Goal: Find specific page/section: Find specific page/section

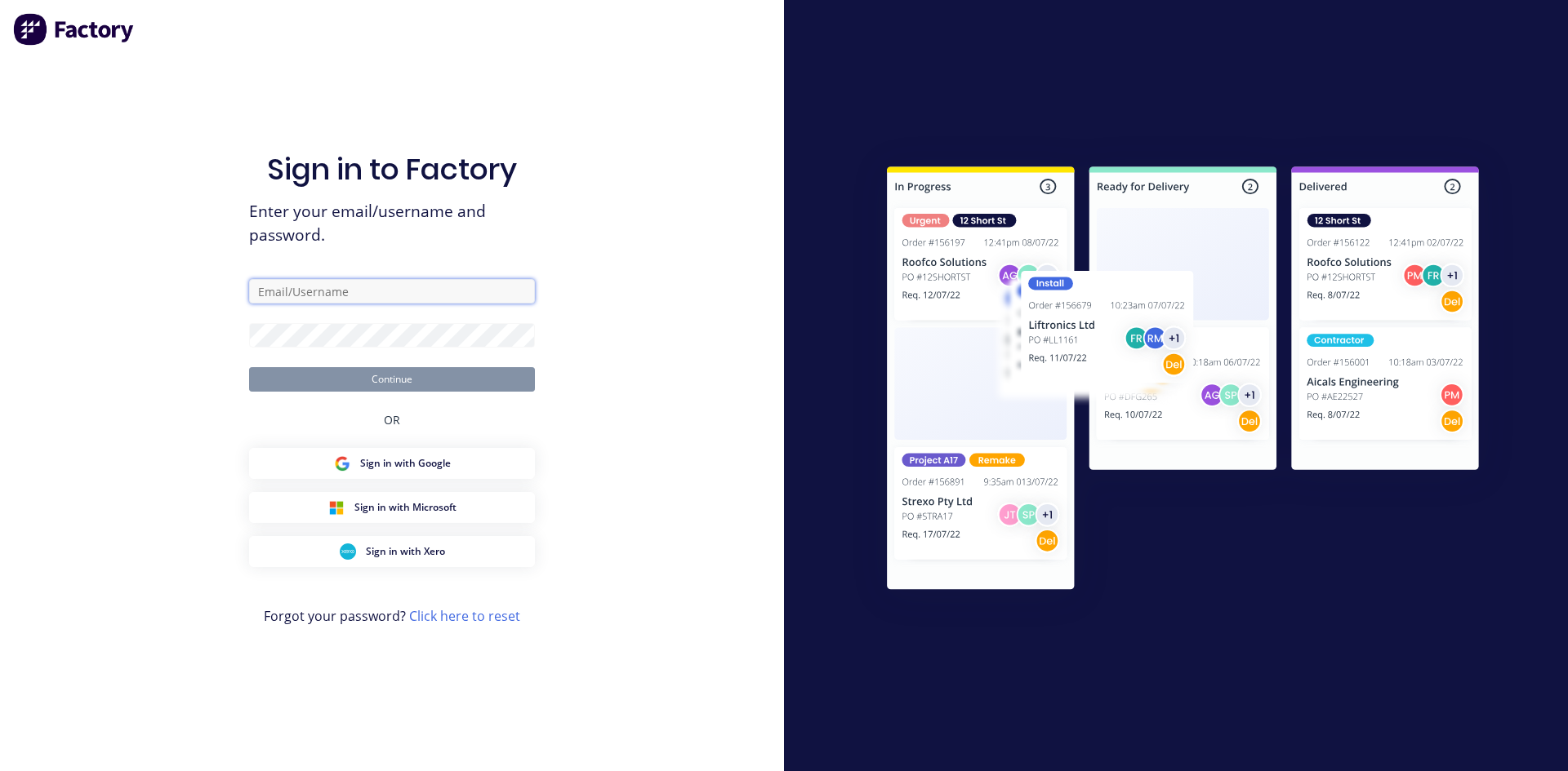
type input "[EMAIL_ADDRESS][DOMAIN_NAME]"
click at [508, 379] on button "Continue" at bounding box center [392, 380] width 286 height 25
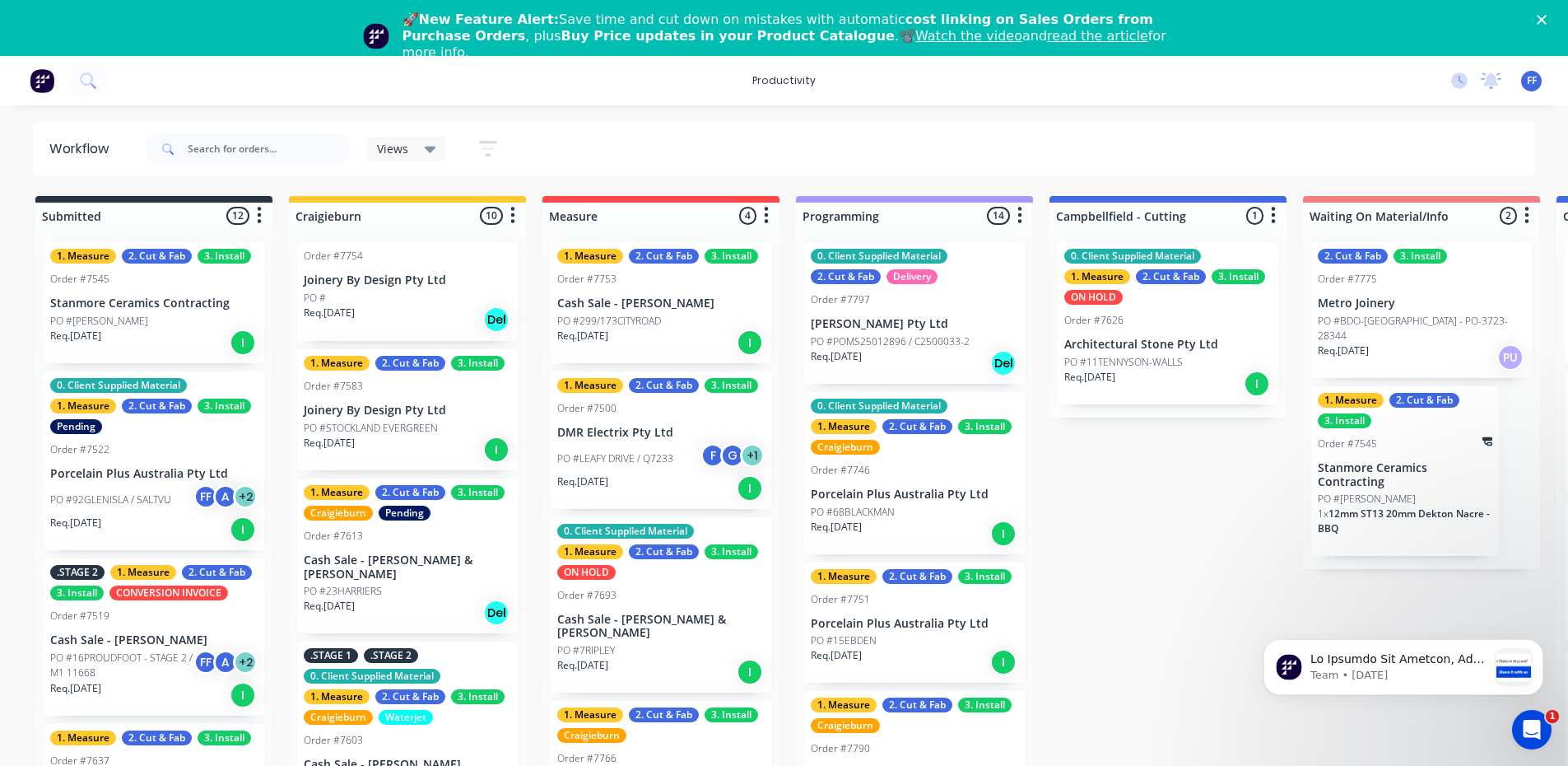
click at [427, 152] on icon at bounding box center [431, 149] width 12 height 18
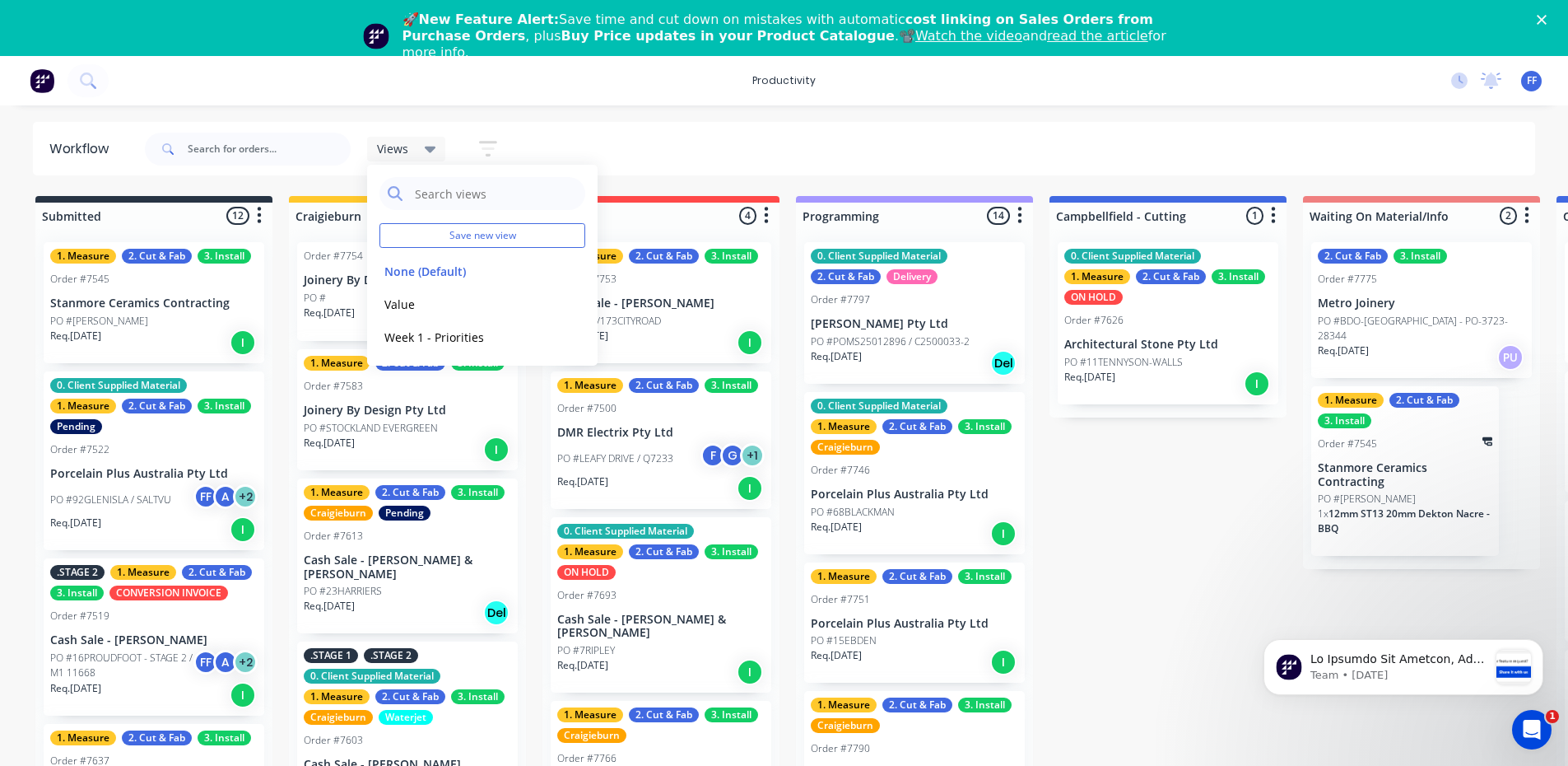
click at [427, 152] on icon at bounding box center [431, 149] width 12 height 18
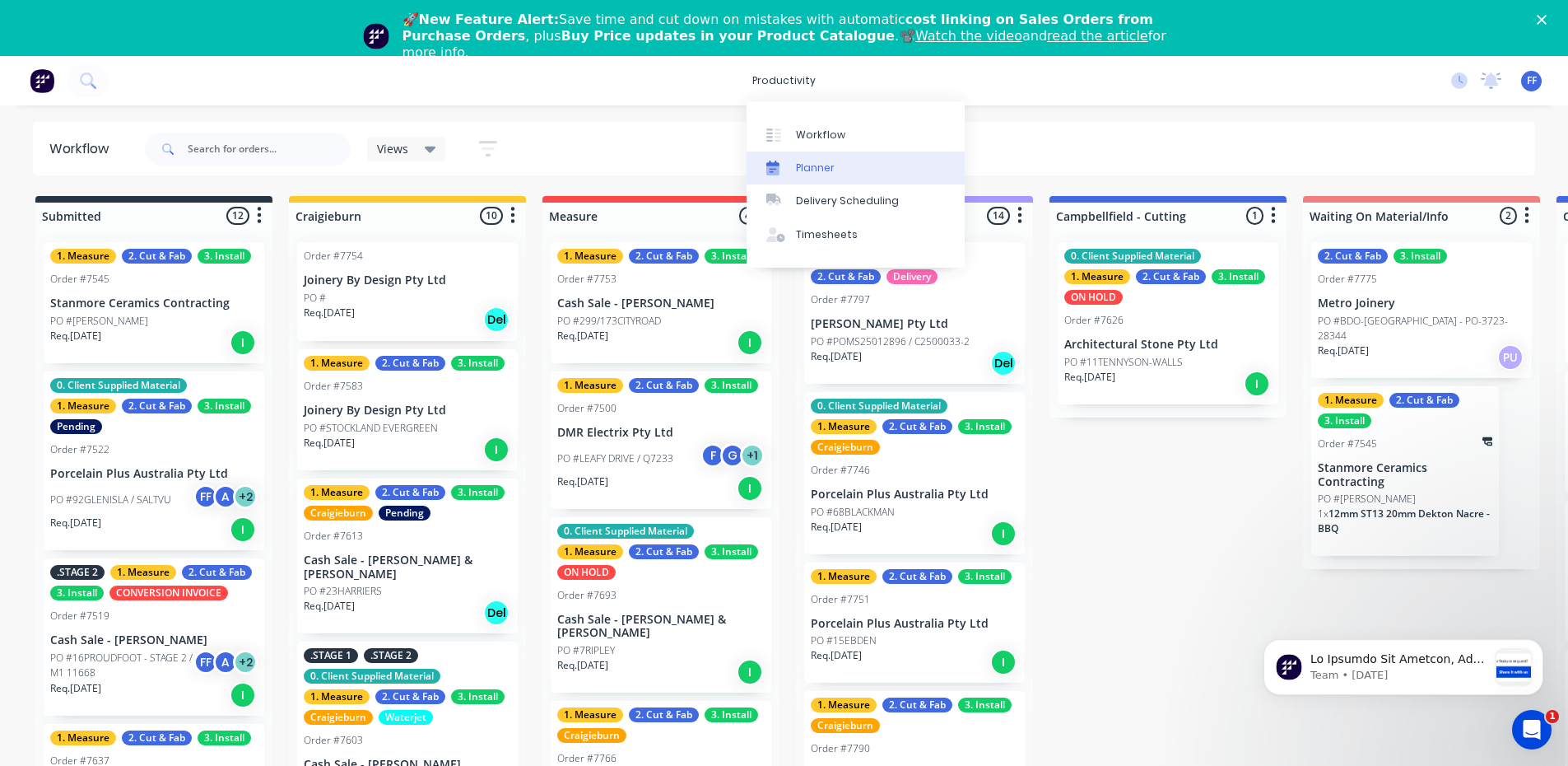
click at [790, 162] on div at bounding box center [778, 168] width 25 height 15
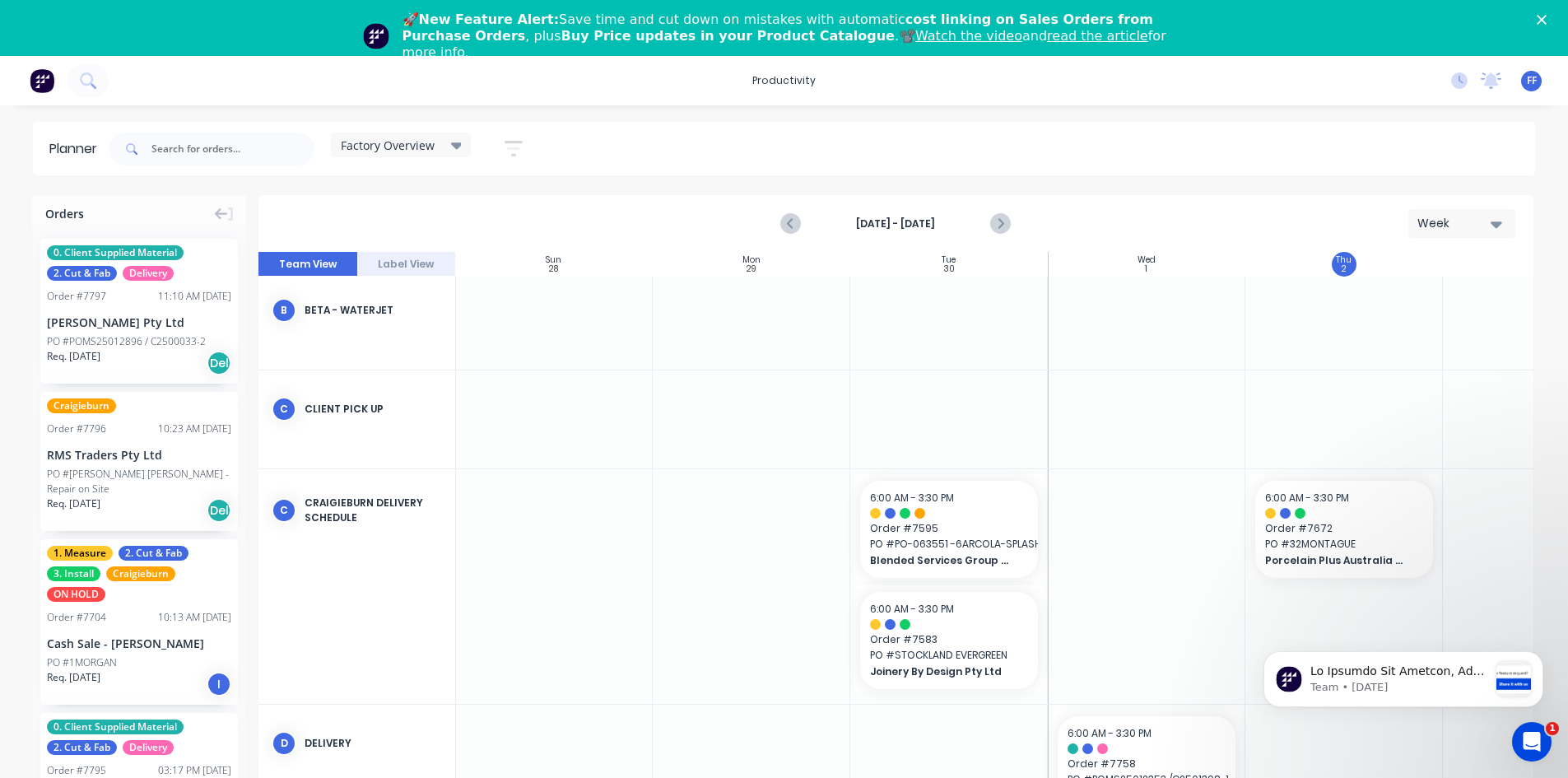
scroll to position [0, 1]
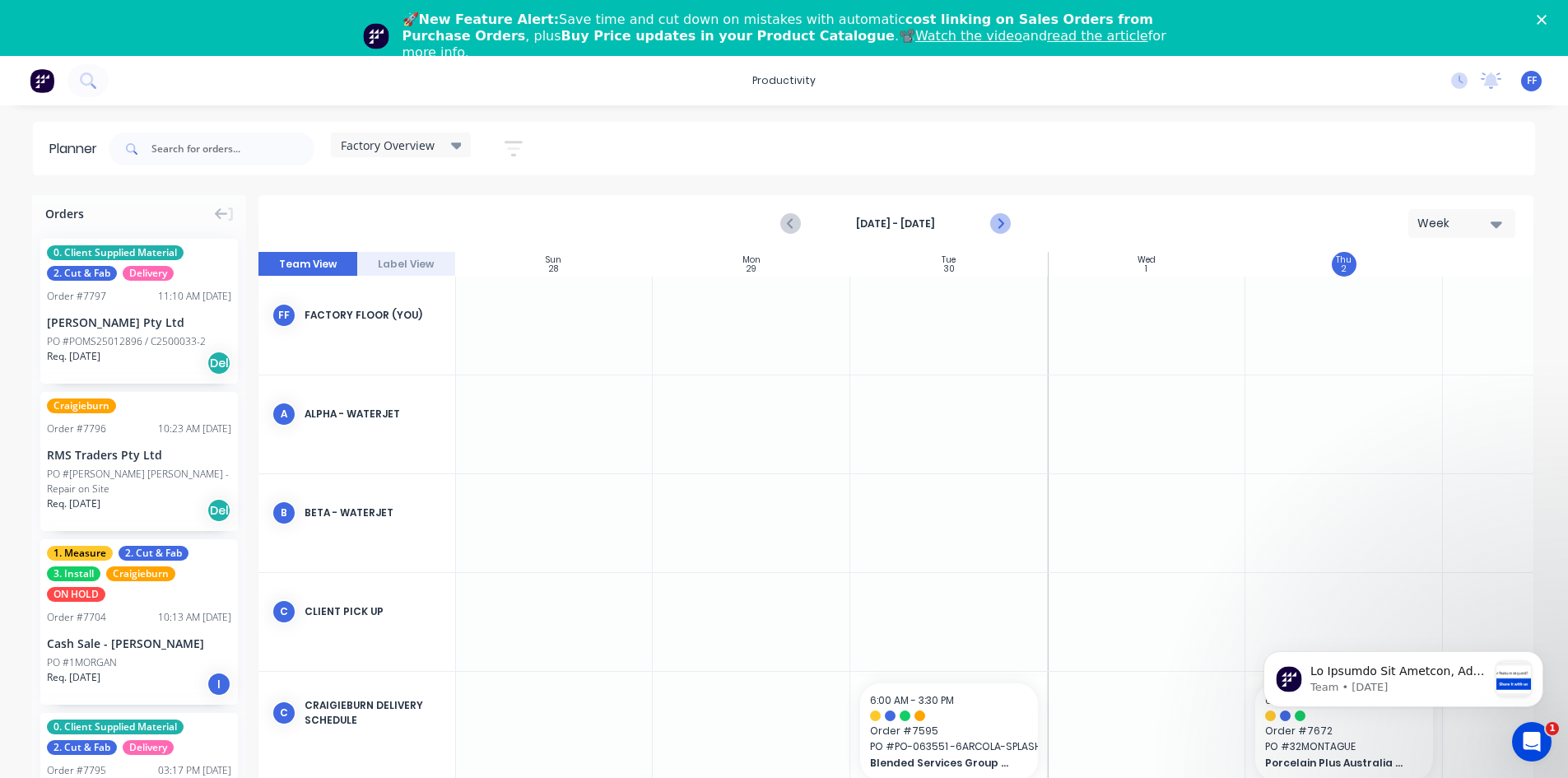
click at [1006, 225] on icon "Next page" at bounding box center [1001, 224] width 20 height 20
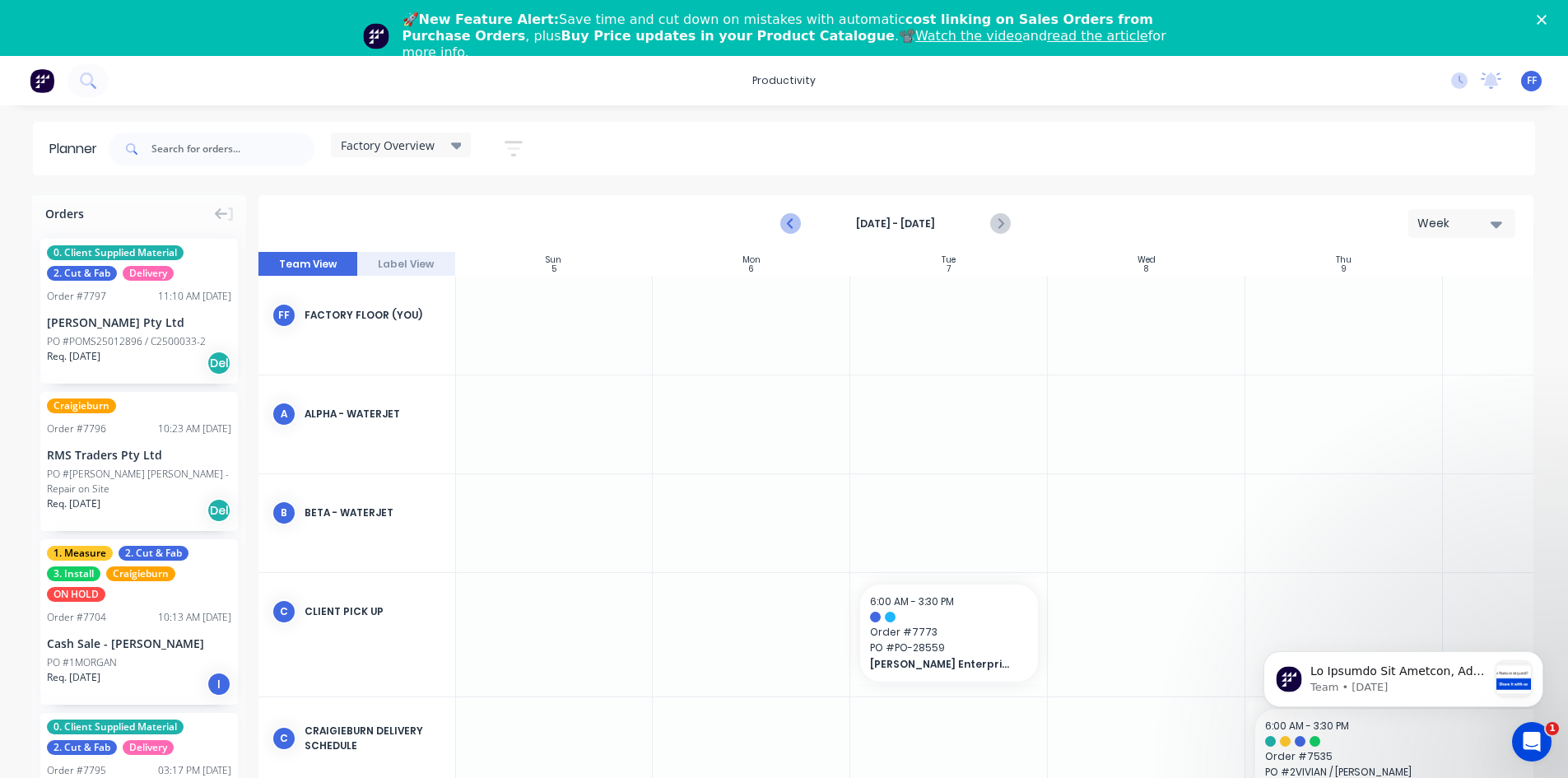
click at [799, 220] on icon "Previous page" at bounding box center [792, 224] width 20 height 20
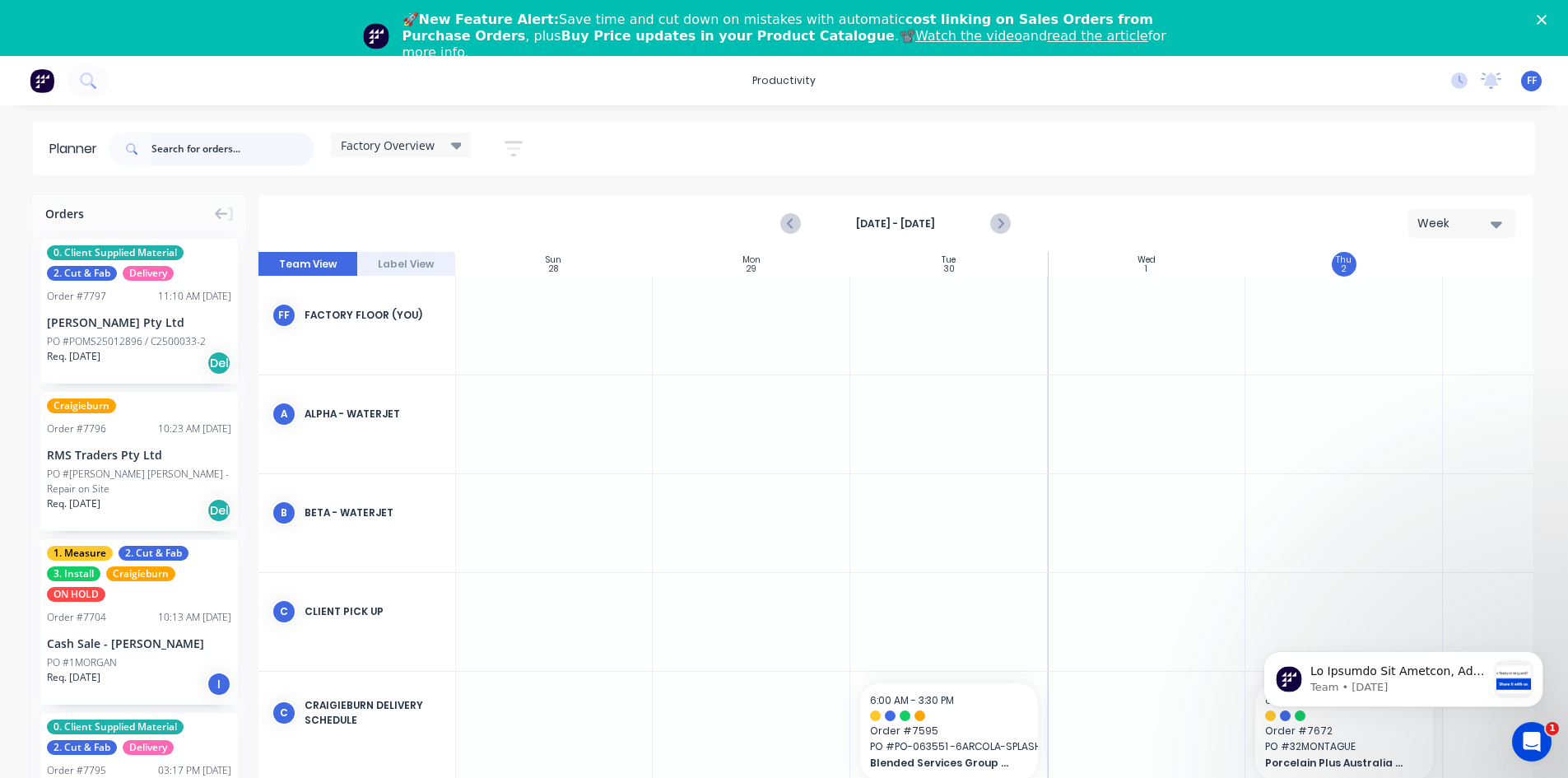
click at [196, 141] on input "text" at bounding box center [233, 149] width 163 height 33
type input "7718"
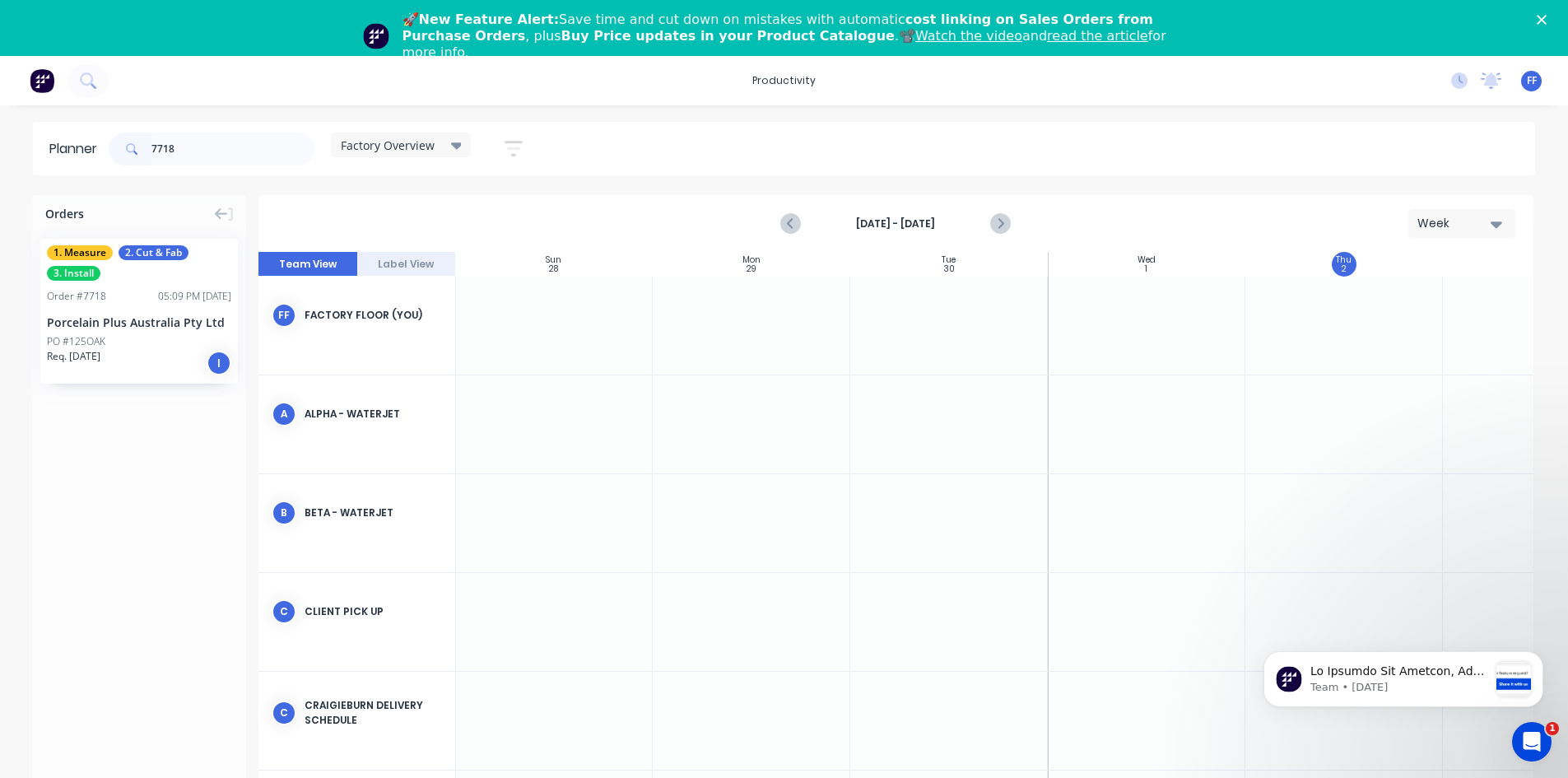
click at [185, 317] on div "Porcelain Plus Australia Pty Ltd" at bounding box center [139, 322] width 185 height 17
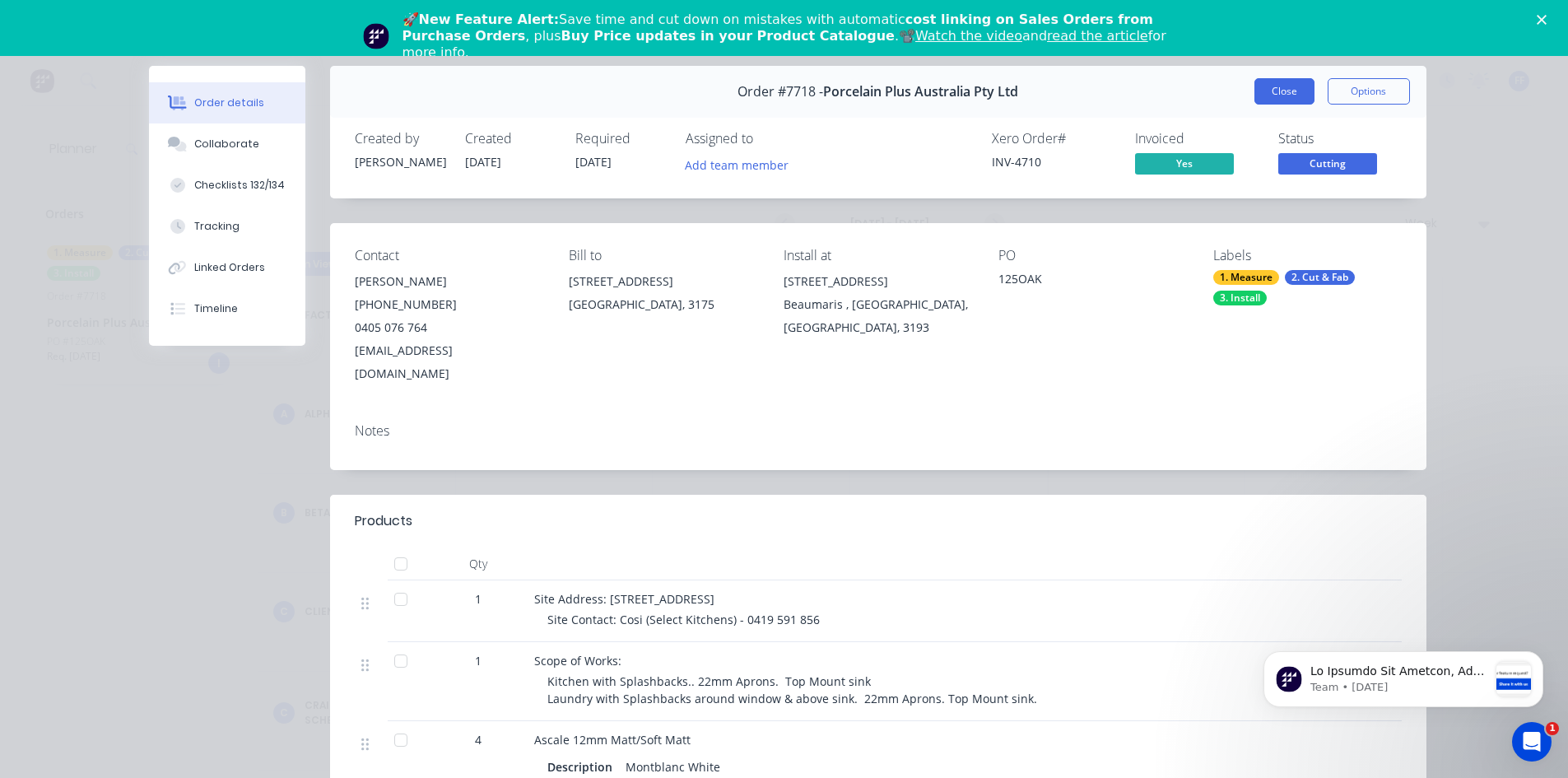
click at [1290, 93] on button "Close" at bounding box center [1284, 91] width 60 height 27
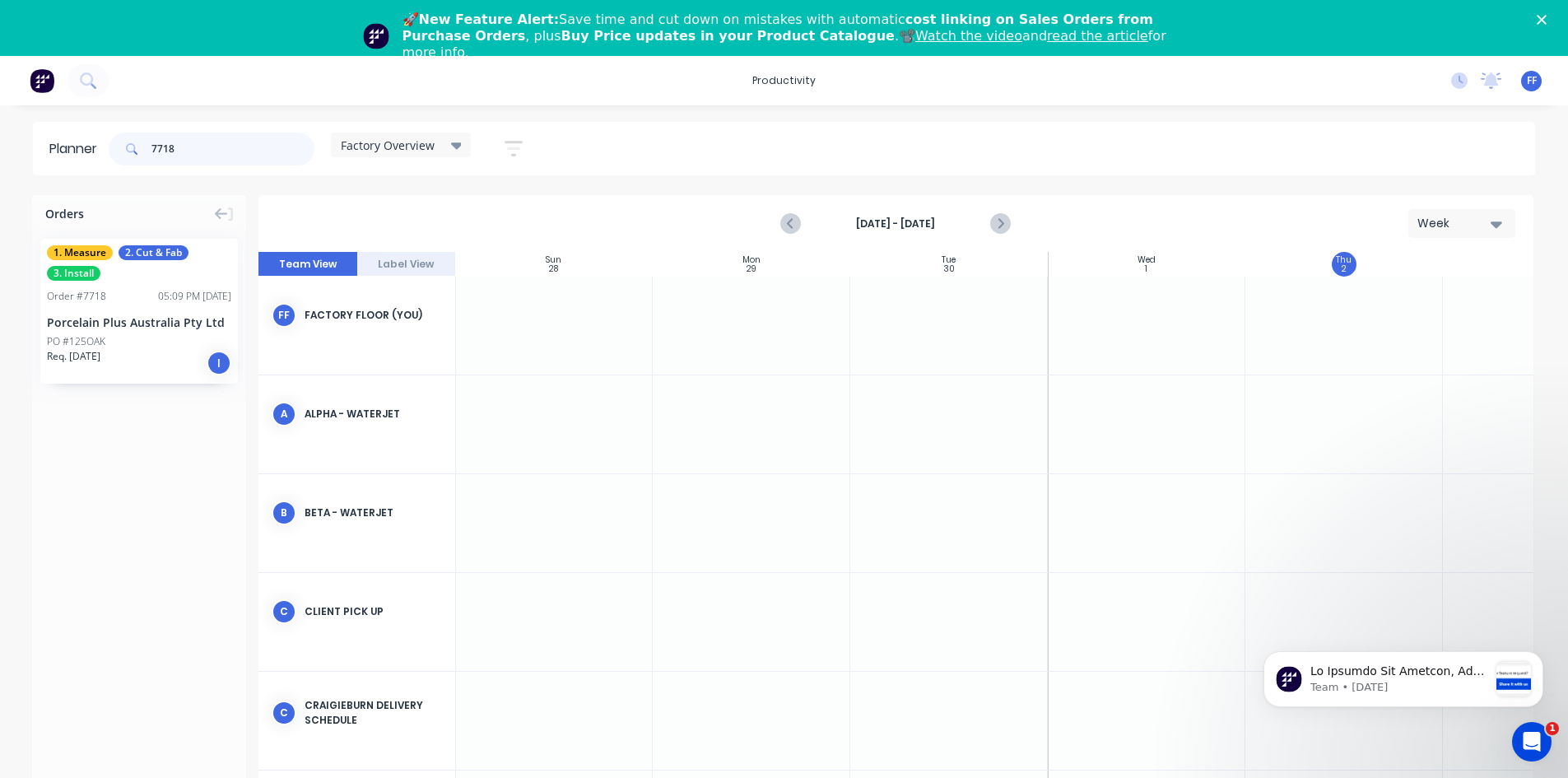
drag, startPoint x: 204, startPoint y: 155, endPoint x: 128, endPoint y: 152, distance: 76.1
click at [128, 152] on div "7718" at bounding box center [211, 149] width 206 height 33
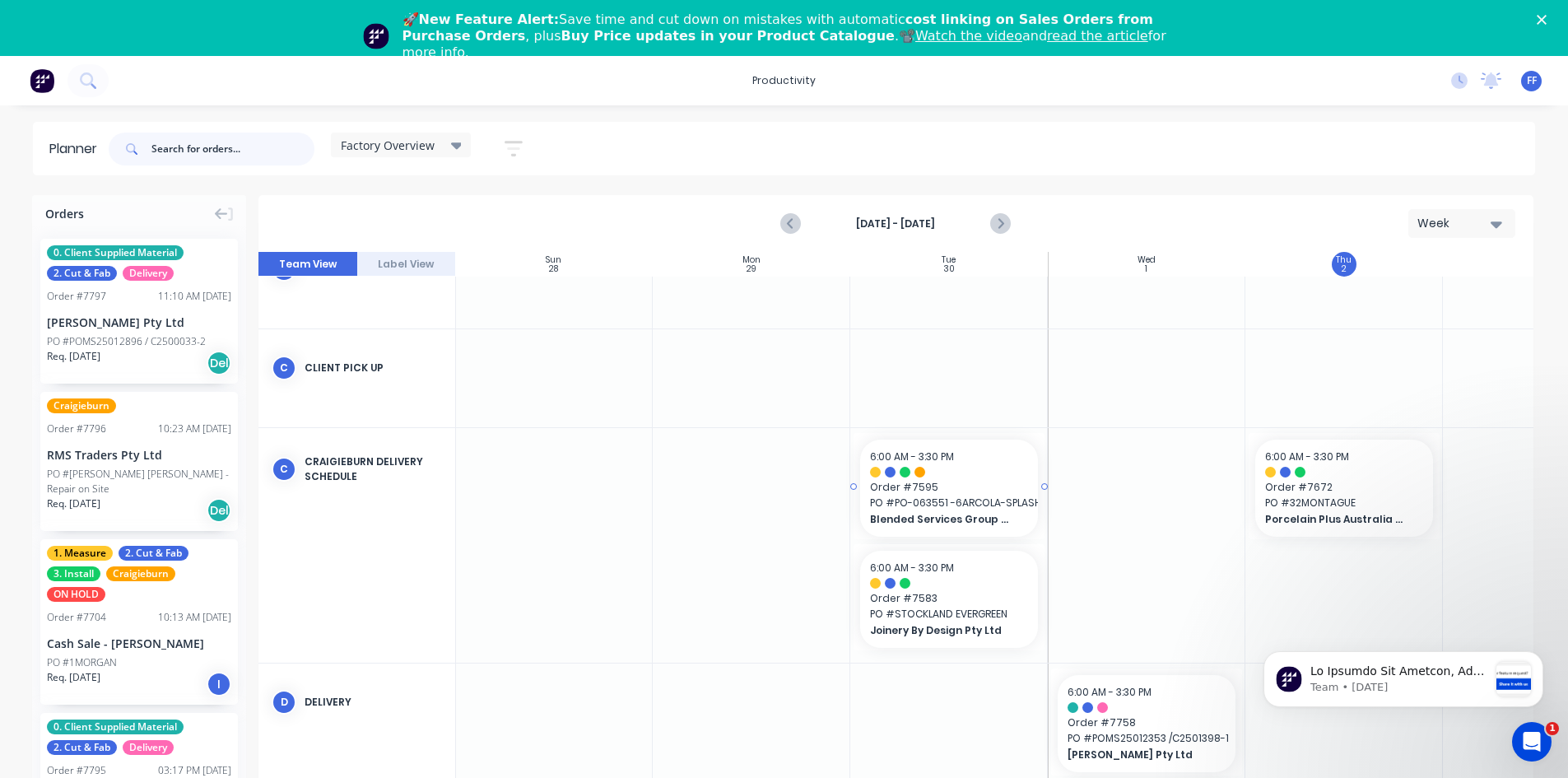
scroll to position [247, 1]
click at [1321, 515] on span "Porcelain Plus Australia Pty Ltd" at bounding box center [1336, 516] width 142 height 15
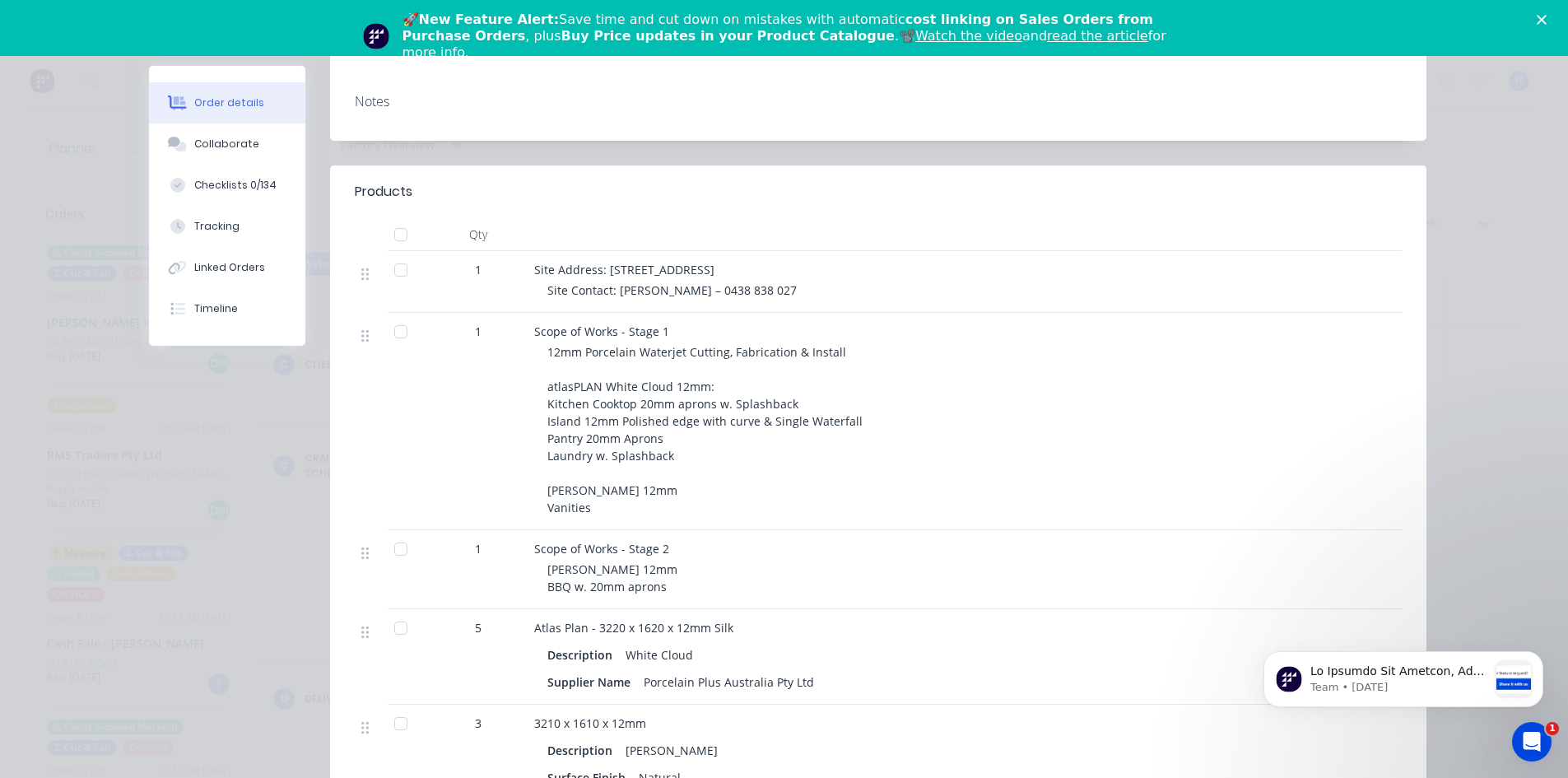
scroll to position [0, 0]
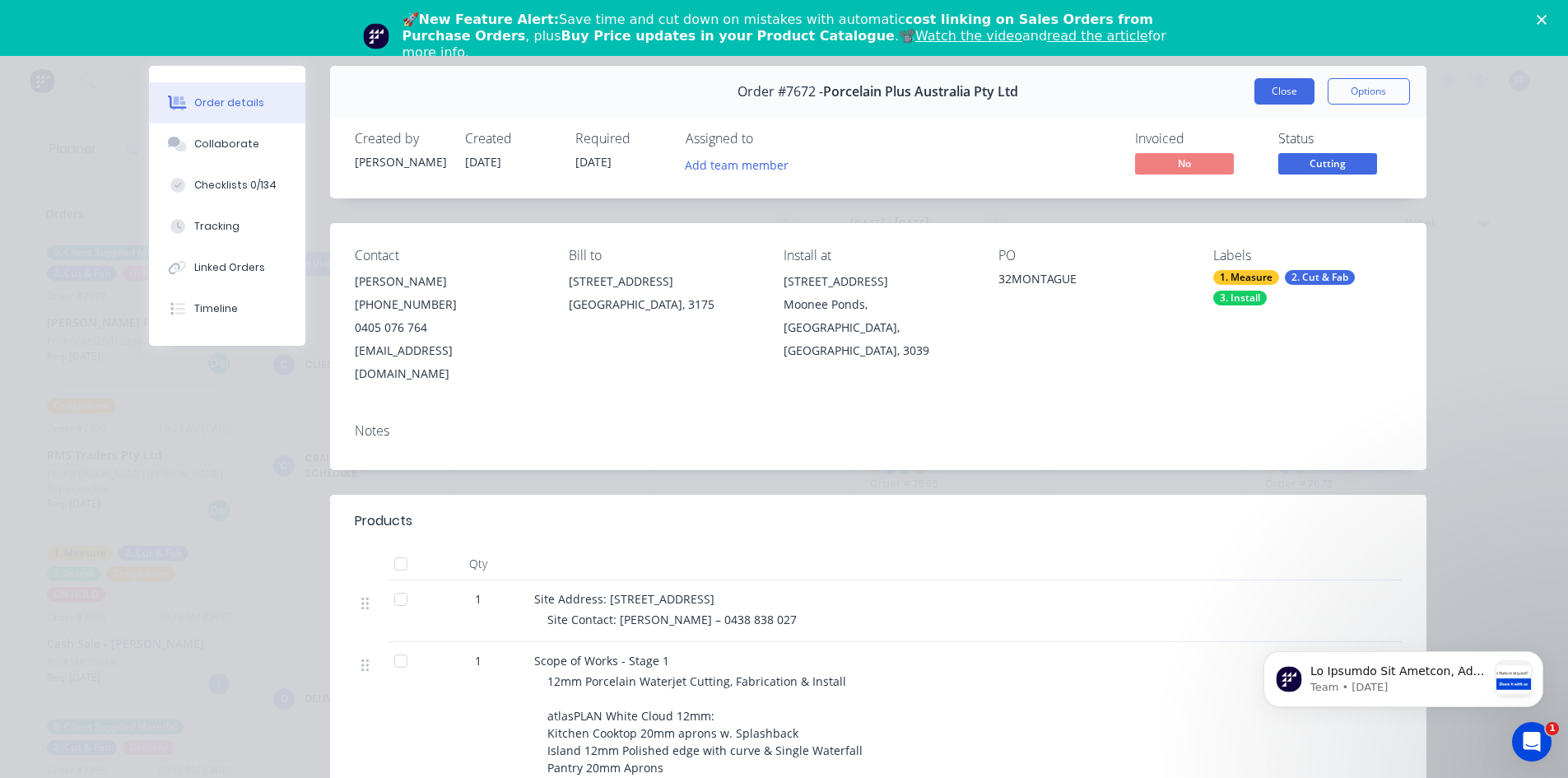
click at [1292, 97] on button "Close" at bounding box center [1284, 91] width 60 height 27
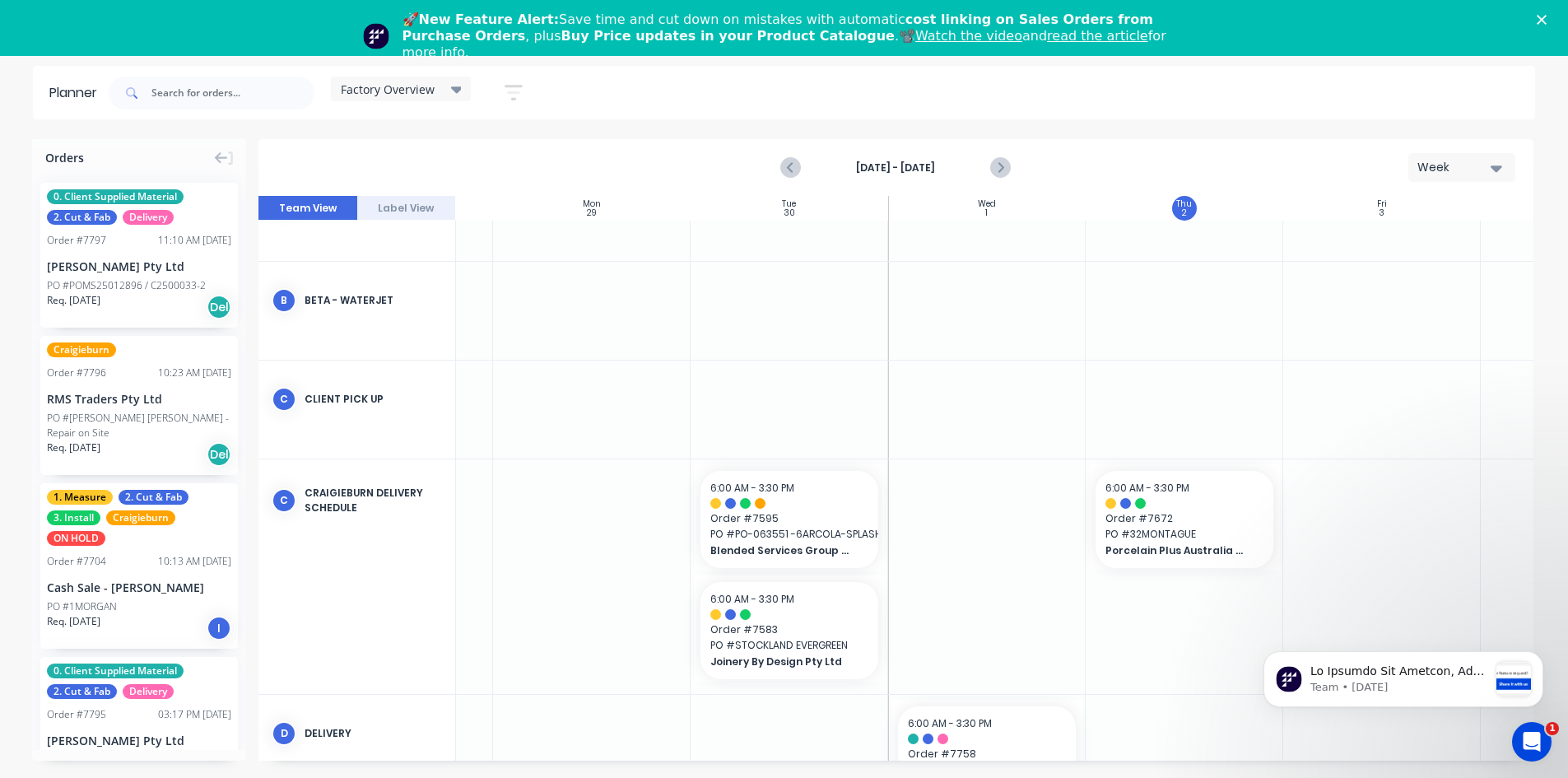
scroll to position [0, 161]
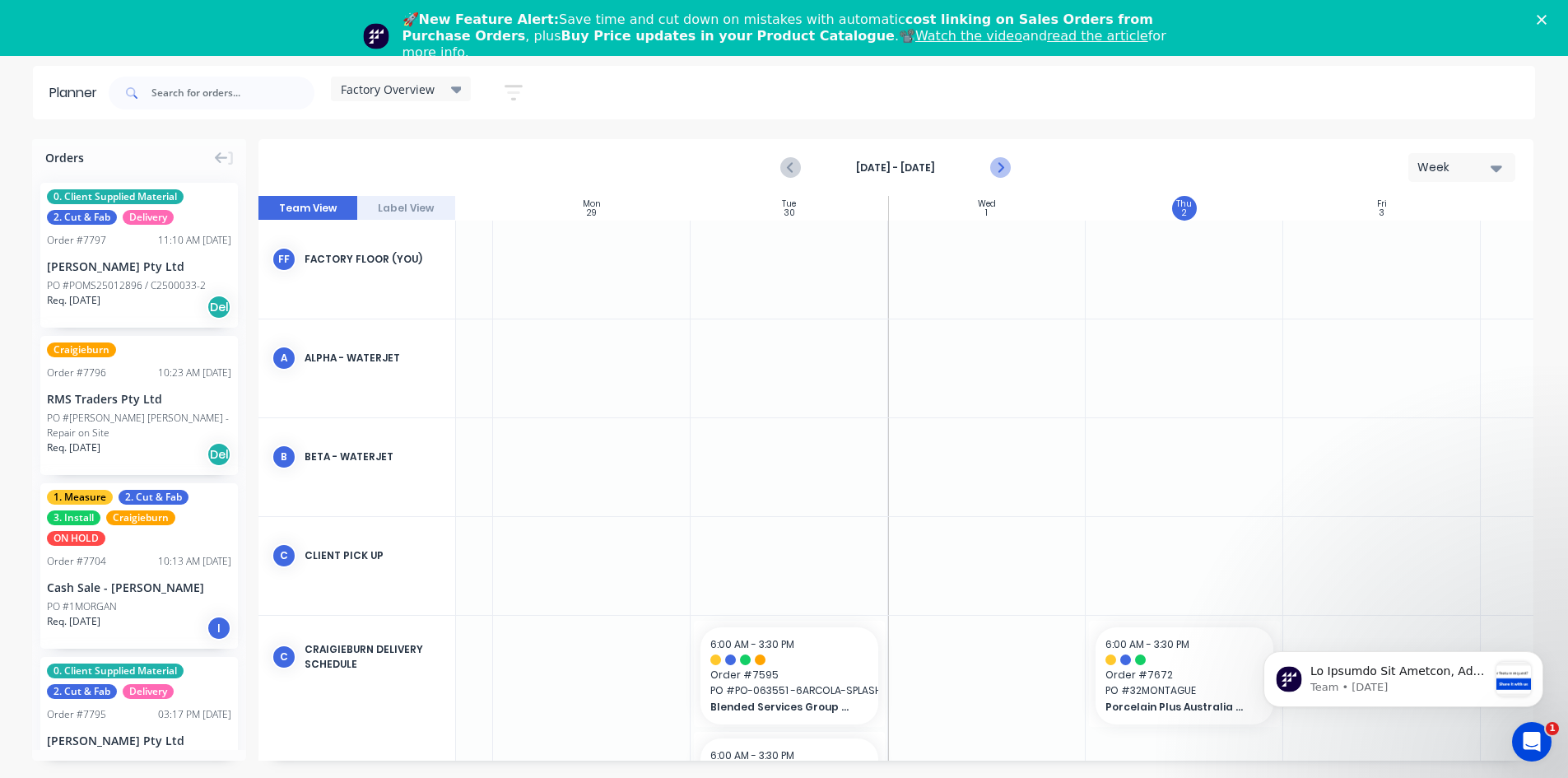
click at [1004, 169] on icon "Next page" at bounding box center [1001, 168] width 20 height 20
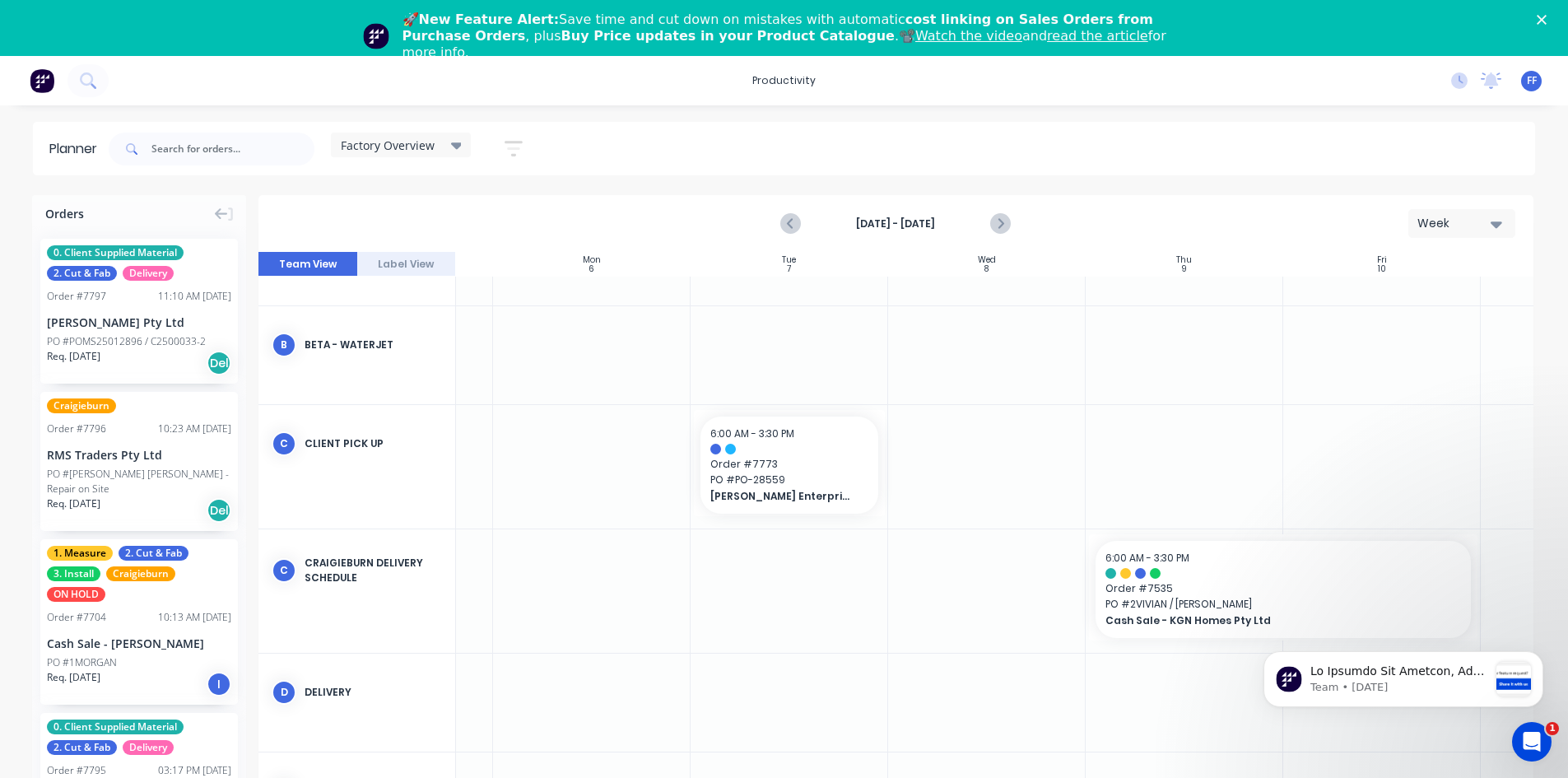
scroll to position [164, 161]
click at [818, 469] on span "Order # 7773" at bounding box center [790, 468] width 158 height 15
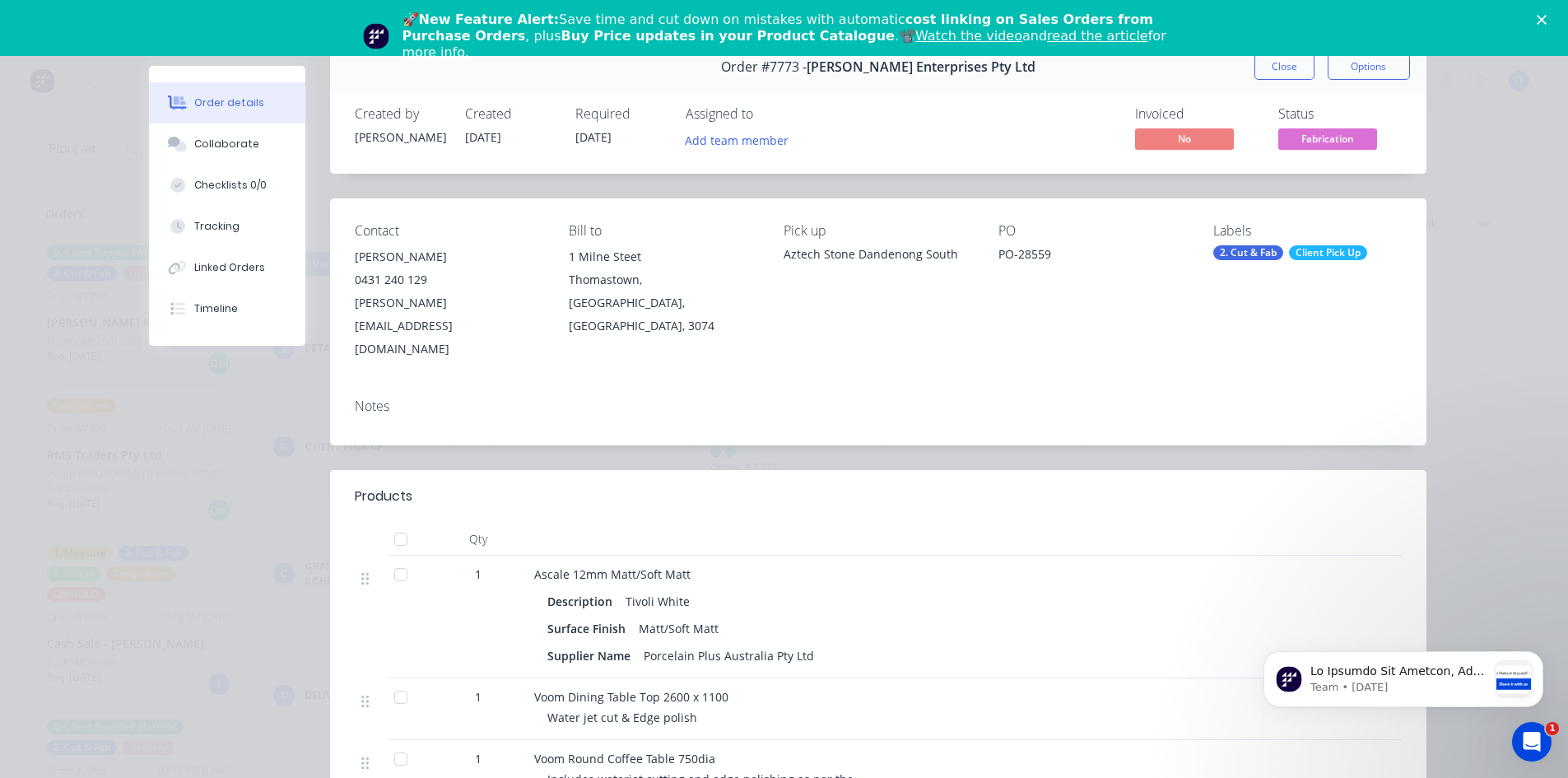
scroll to position [0, 0]
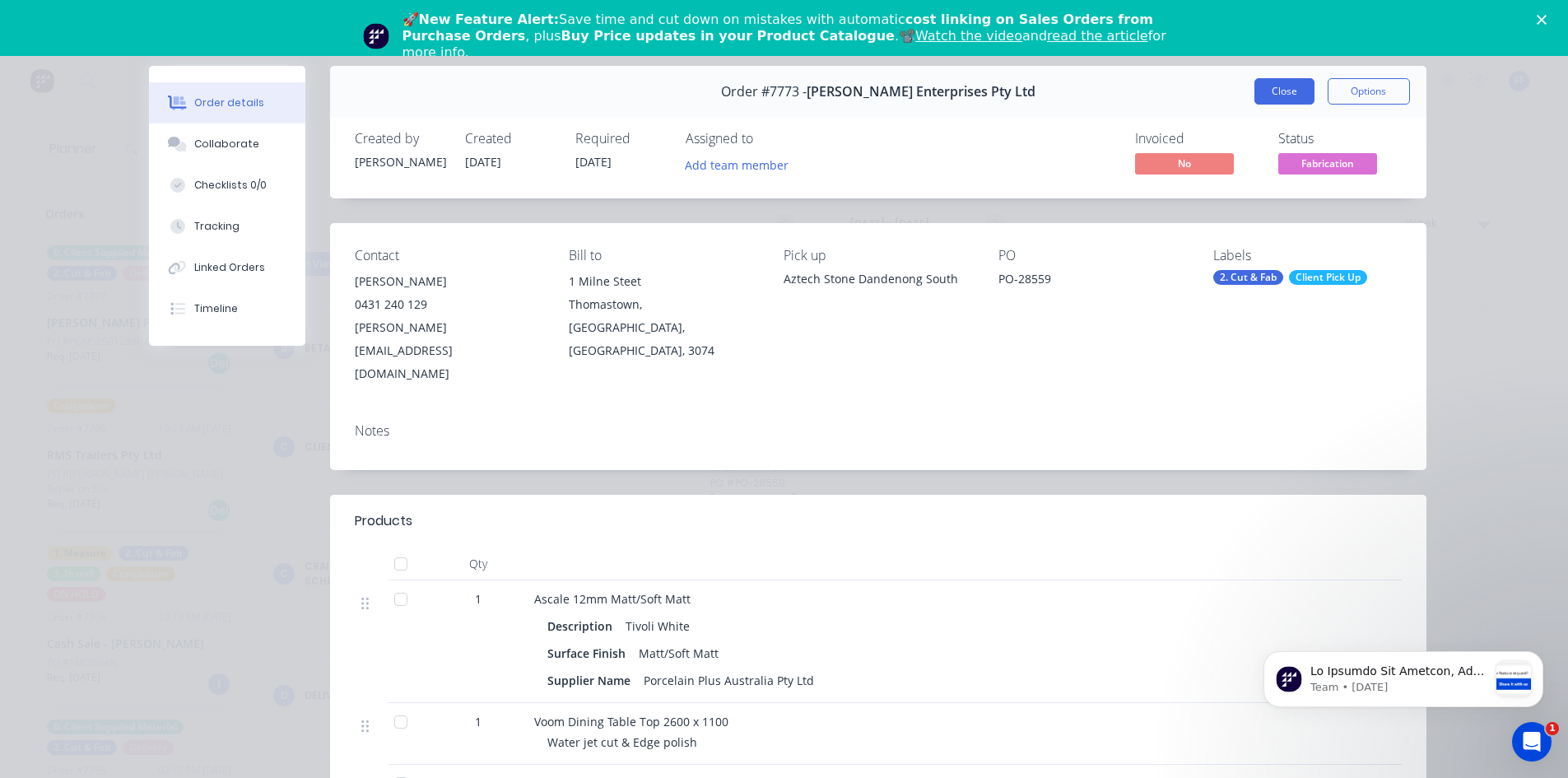
click at [1259, 104] on button "Close" at bounding box center [1284, 91] width 60 height 27
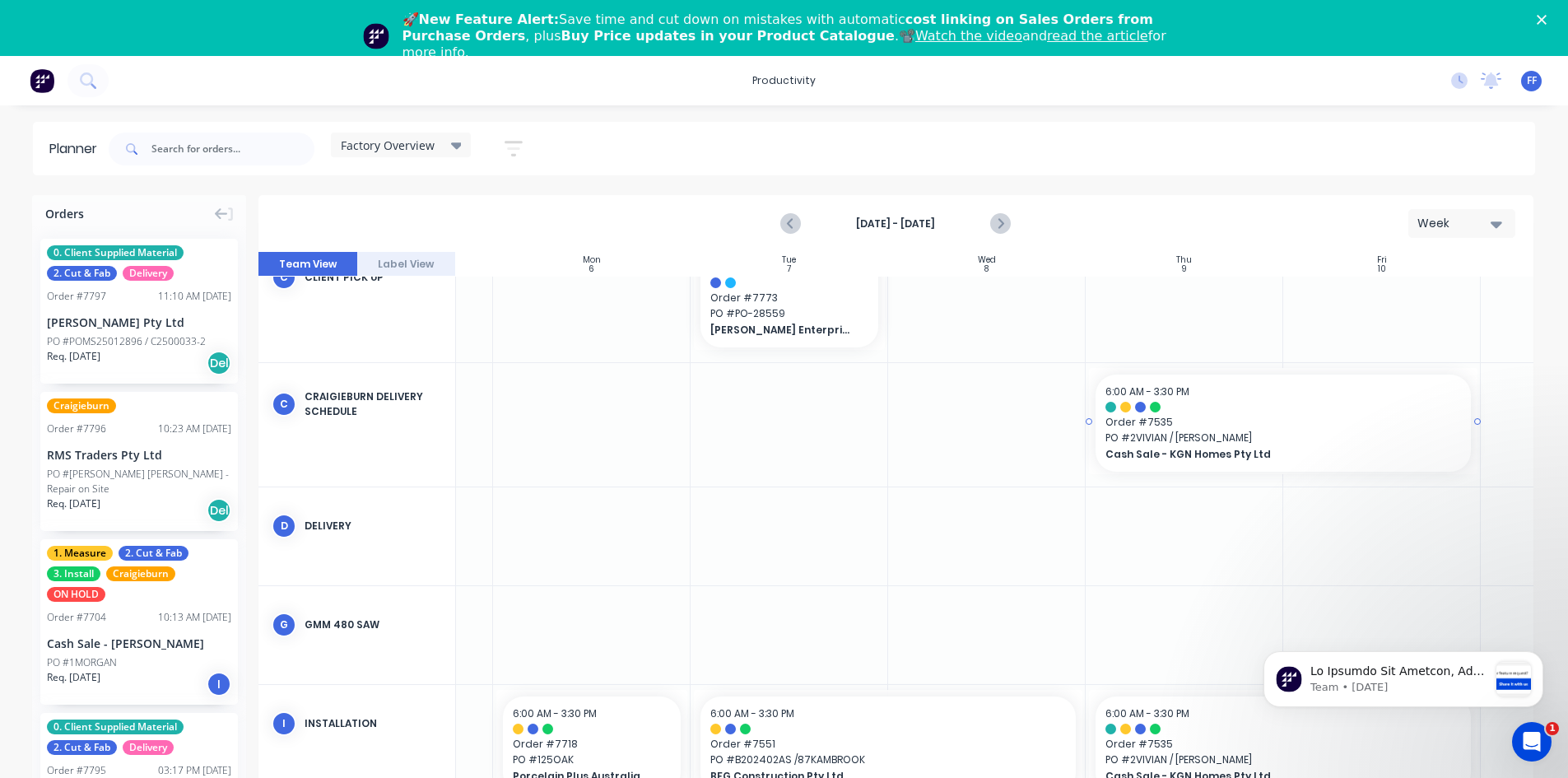
scroll to position [412, 161]
